Goal: Task Accomplishment & Management: Use online tool/utility

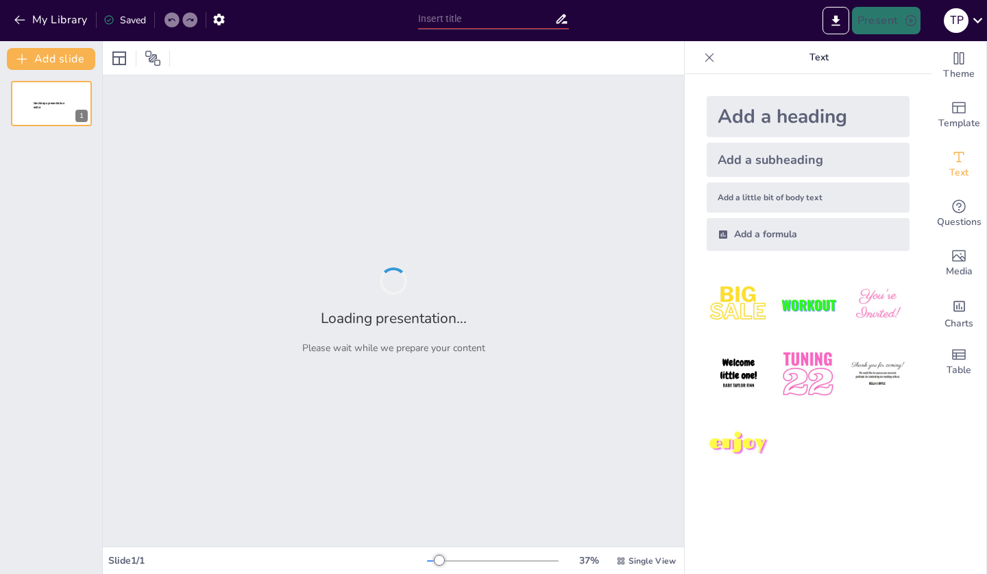
type input "New Sendsteps"
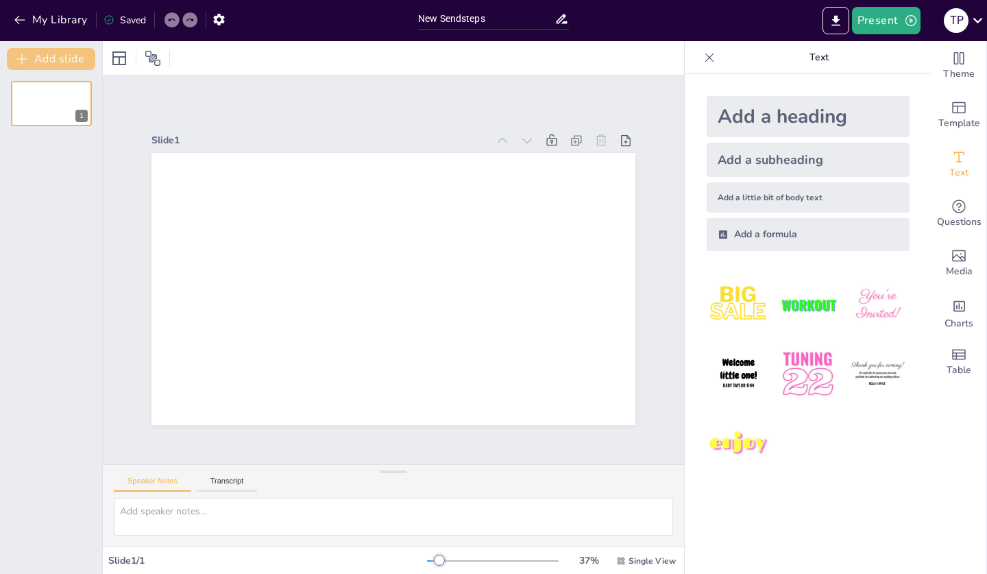
click at [75, 59] on button "Add slide" at bounding box center [51, 59] width 88 height 22
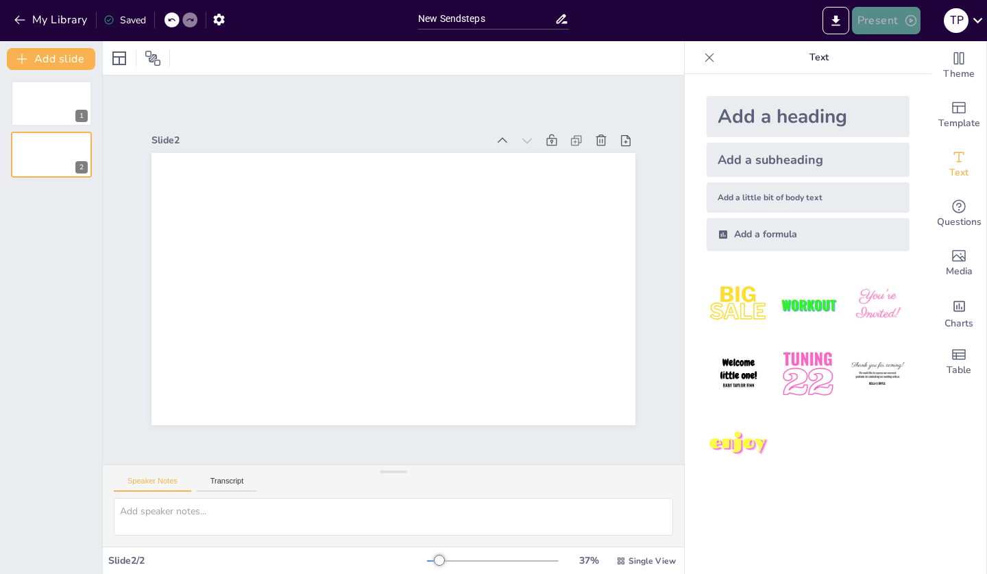
click at [865, 27] on button "Present" at bounding box center [886, 20] width 69 height 27
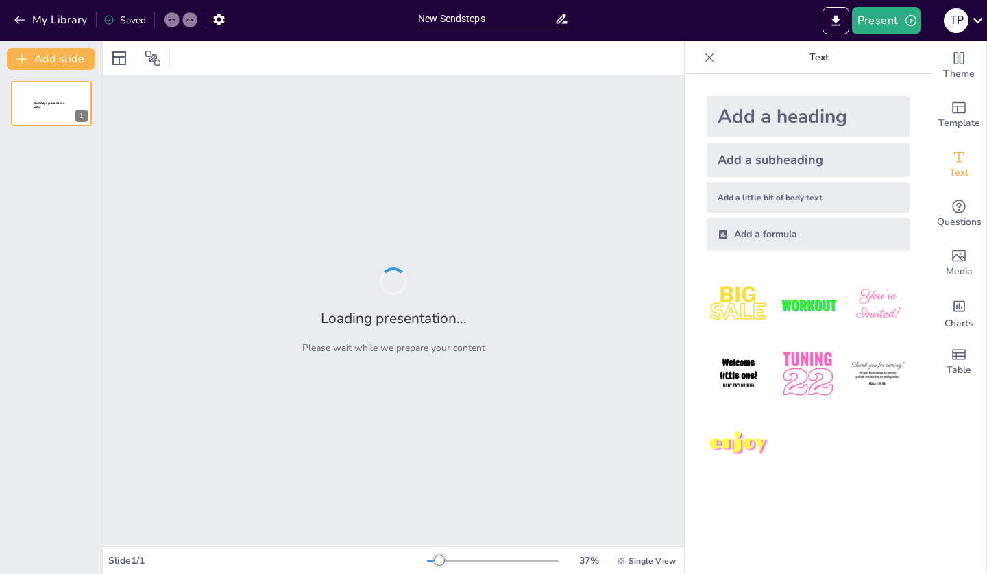
type input "New Sendsteps"
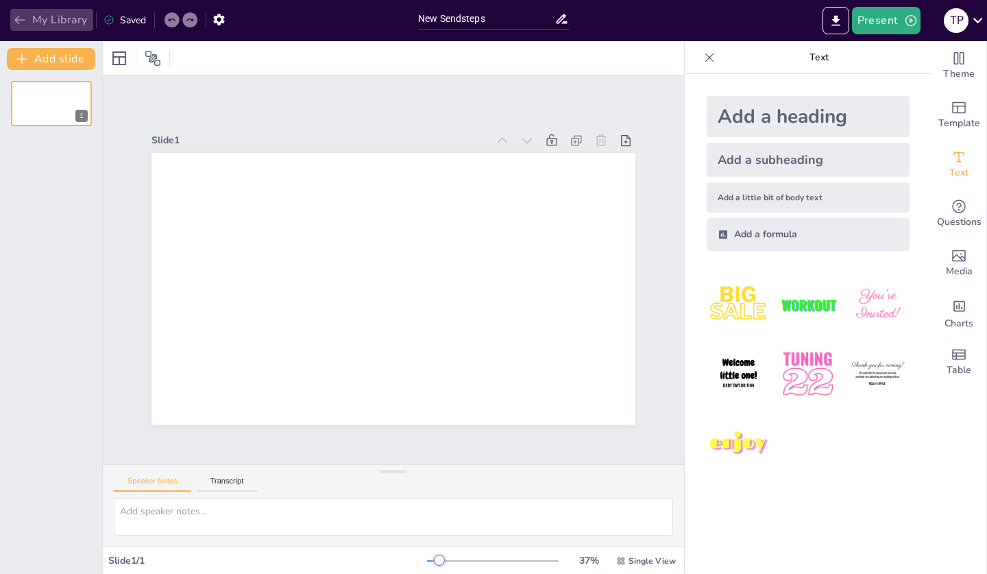
click at [17, 21] on icon "button" at bounding box center [19, 20] width 10 height 9
